Goal: Information Seeking & Learning: Find specific fact

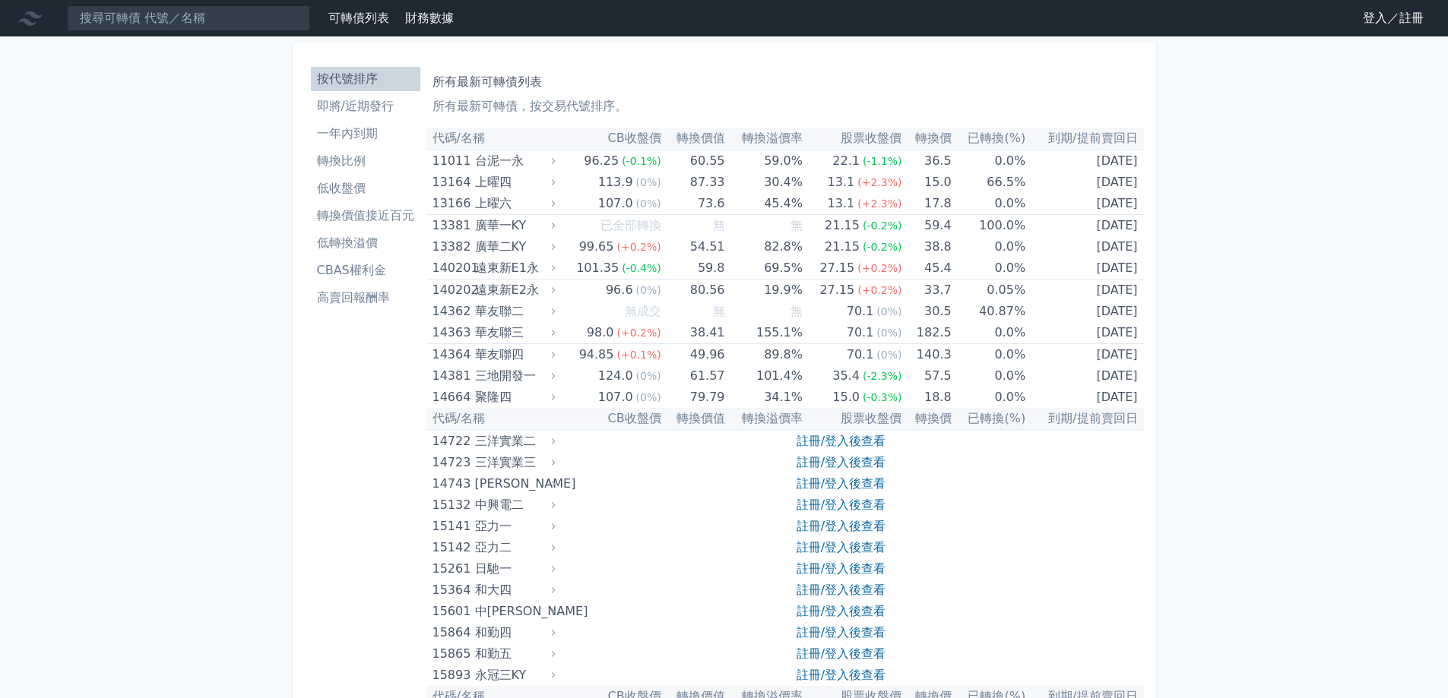
click at [213, 14] on input at bounding box center [188, 18] width 243 height 26
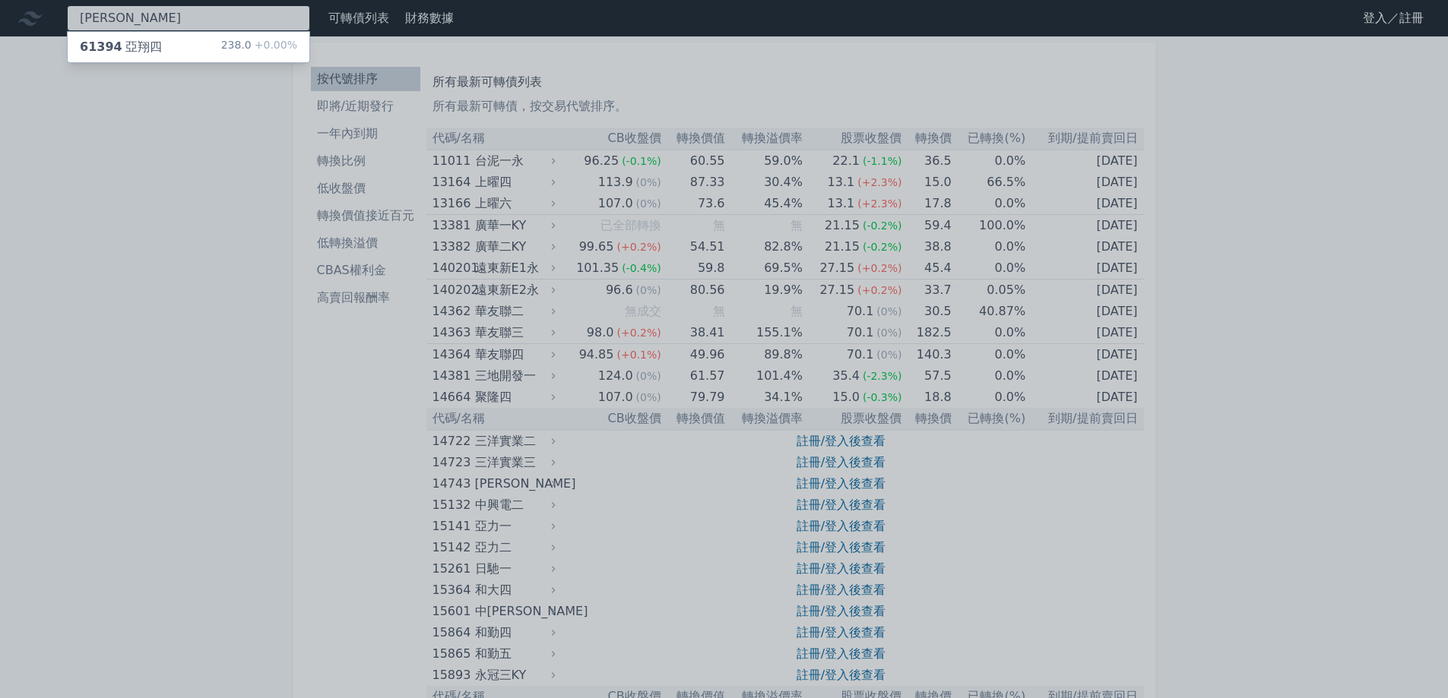
type input "[PERSON_NAME]"
click at [157, 40] on div "61394 亞翔四 238.0 +0.00%" at bounding box center [189, 47] width 242 height 30
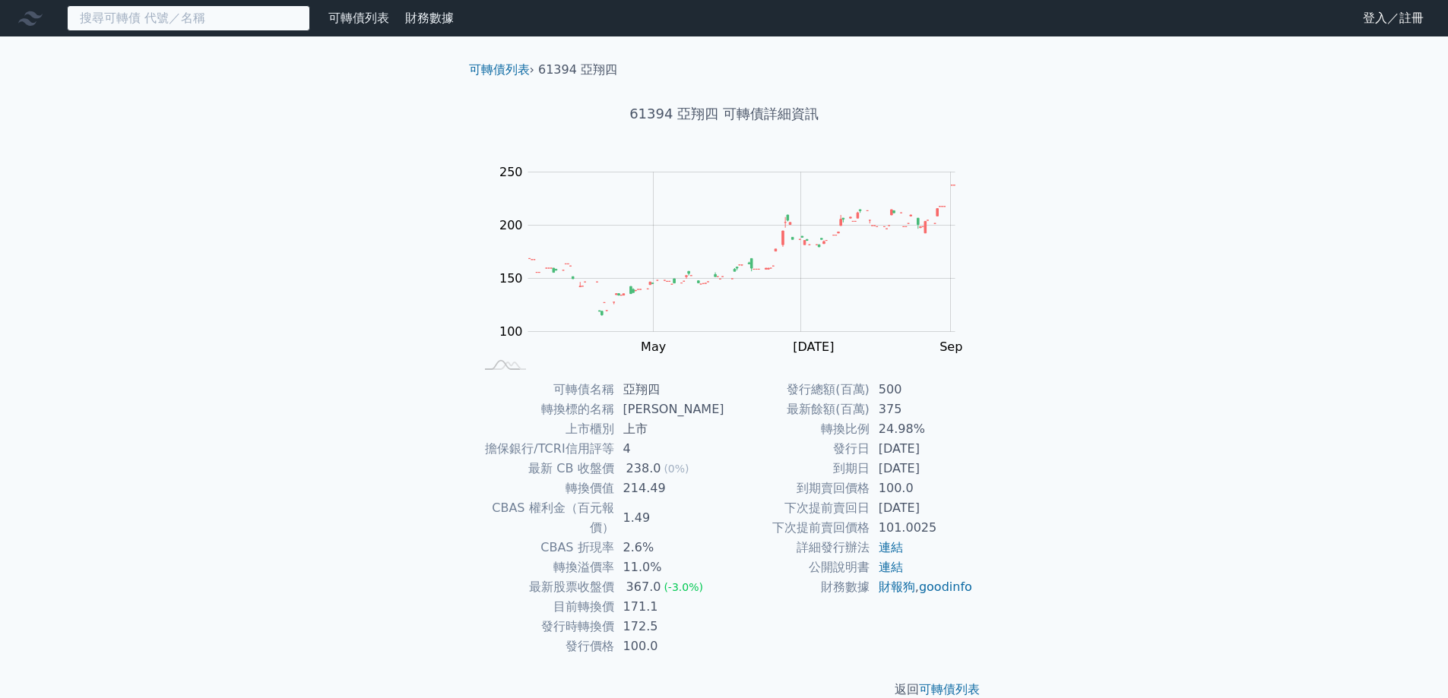
click at [242, 18] on input at bounding box center [188, 18] width 243 height 26
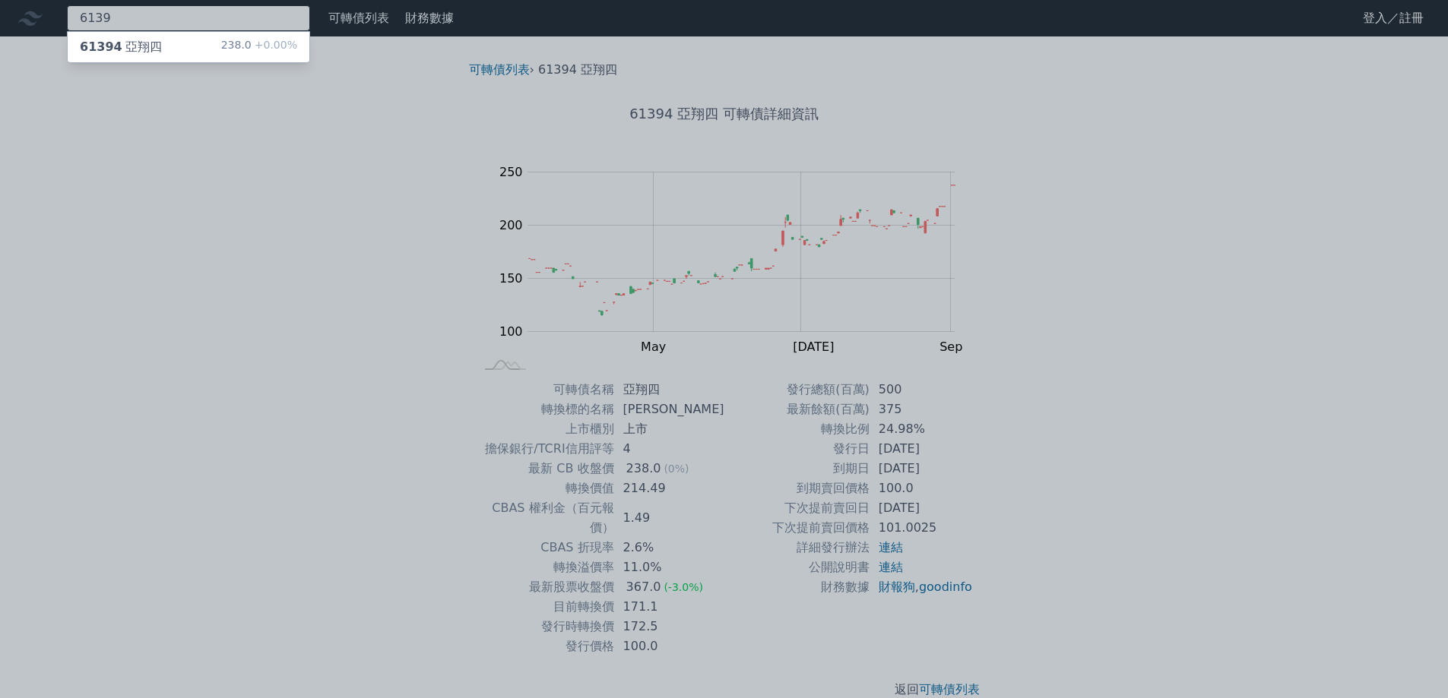
type input "6139"
click at [198, 36] on div "61394 亞翔四 238.0 +0.00%" at bounding box center [189, 47] width 242 height 30
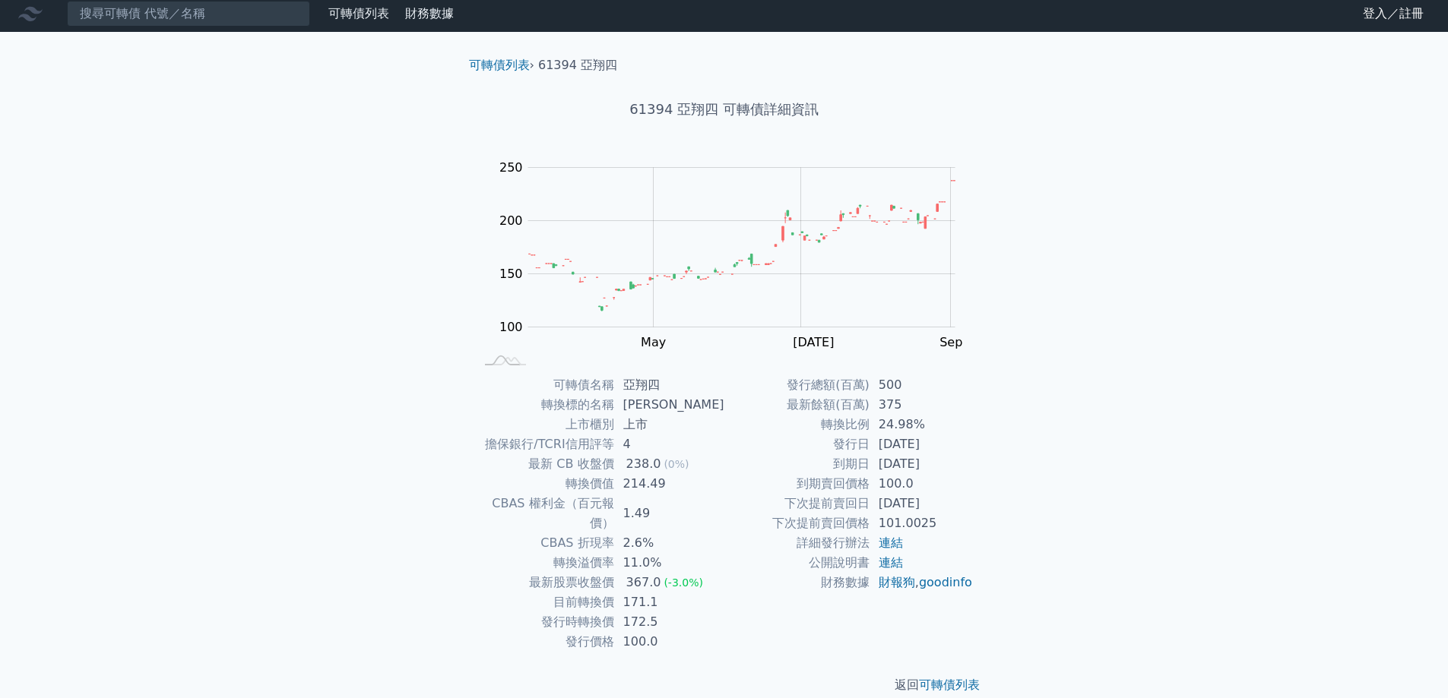
scroll to position [5, 0]
click at [1242, 422] on div "可轉債列表 財務數據 可轉債列表 財務數據 登入／註冊 登入／註冊 可轉債列表 › 61394 亞翔四 61394 亞翔四 可轉債詳細資訊 Zoom Out …" at bounding box center [724, 356] width 1448 height 723
click at [316, 271] on div "可轉債列表 財務數據 可轉債列表 財務數據 登入／註冊 登入／註冊 可轉債列表 › 61394 亞翔四 61394 亞翔四 可轉債詳細資訊 Zoom Out …" at bounding box center [724, 356] width 1448 height 723
click at [1207, 448] on div "可轉債列表 財務數據 可轉債列表 財務數據 登入／註冊 登入／註冊 可轉債列表 › 61394 亞翔四 61394 亞翔四 可轉債詳細資訊 Zoom Out …" at bounding box center [724, 356] width 1448 height 723
